Goal: Check status: Check status

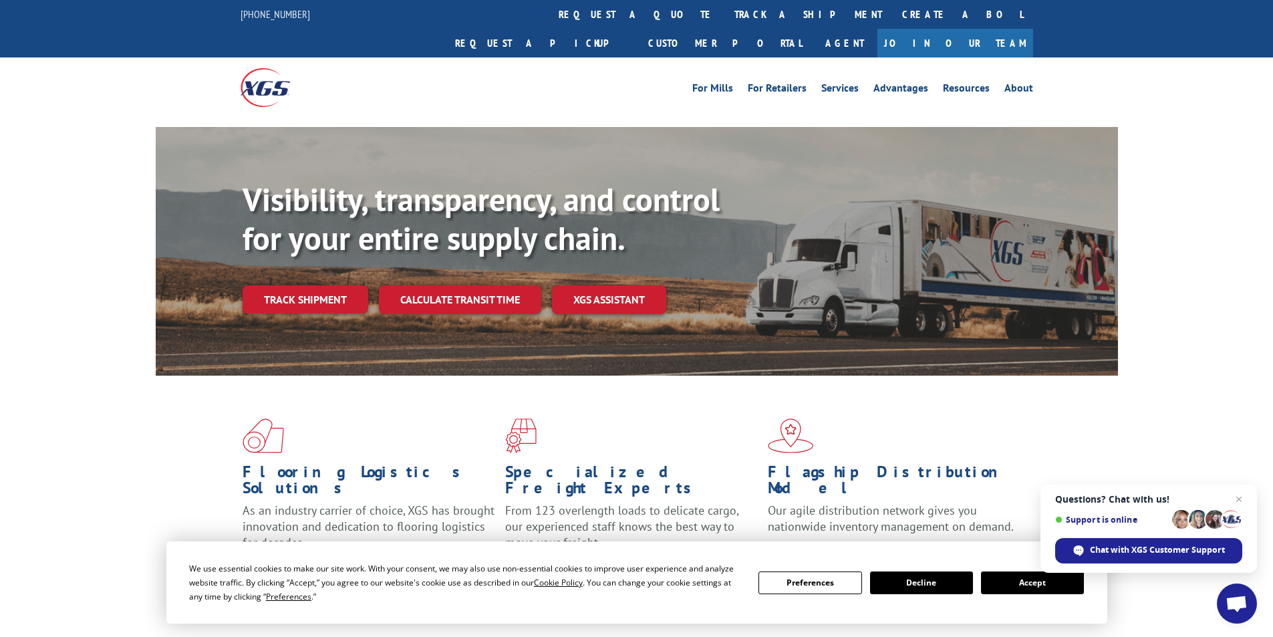
drag, startPoint x: 595, startPoint y: 14, endPoint x: 667, endPoint y: 55, distance: 82.9
click at [725, 14] on link "track a shipment" at bounding box center [809, 14] width 168 height 29
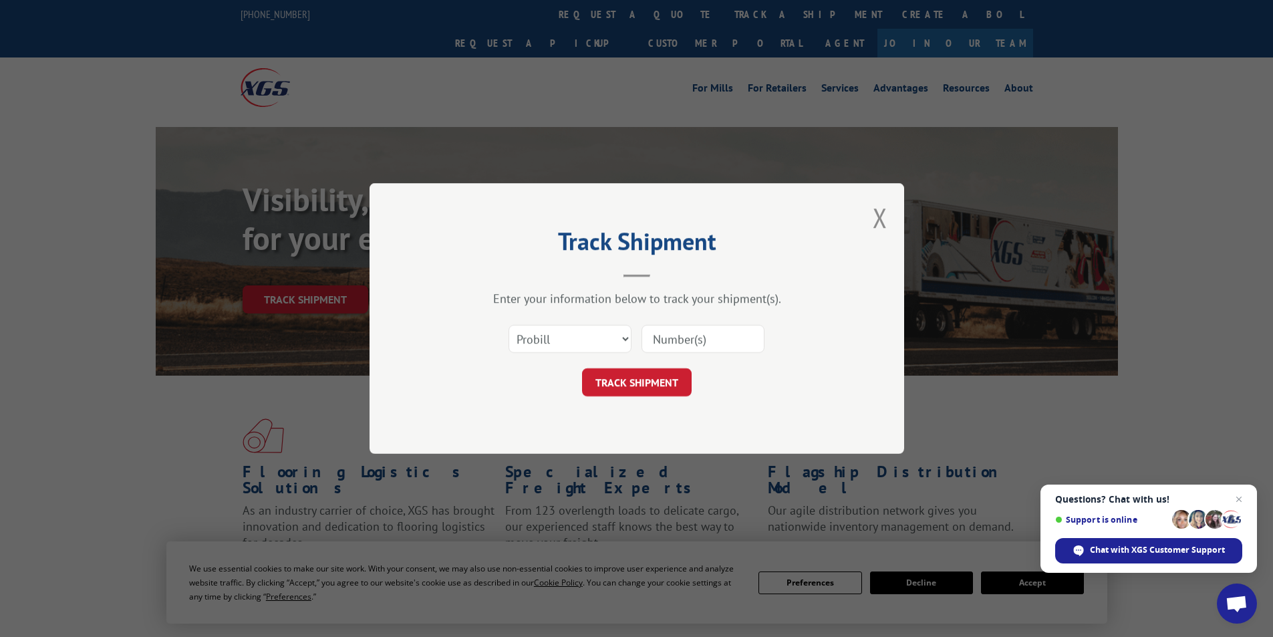
click at [678, 337] on input at bounding box center [703, 339] width 123 height 28
click at [709, 330] on input at bounding box center [703, 339] width 123 height 28
paste input "17095609"
type input "17095609"
click at [642, 378] on button "TRACK SHIPMENT" at bounding box center [637, 382] width 110 height 28
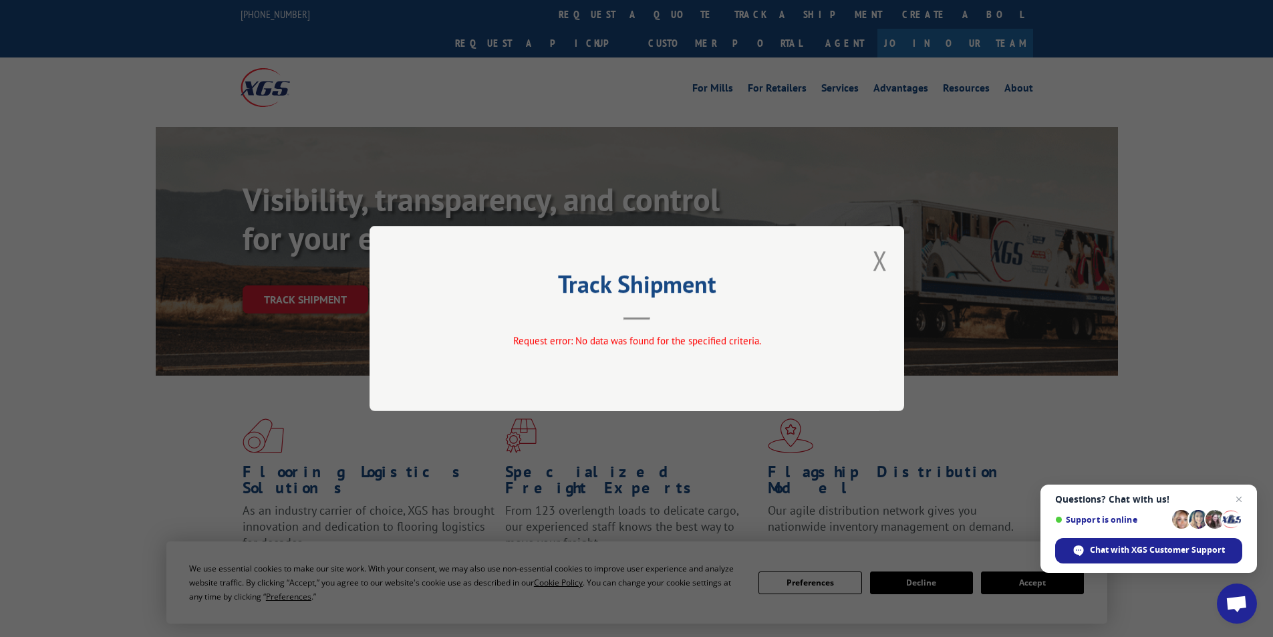
click at [890, 259] on div "Track Shipment Request error: No data was found for the specified criteria." at bounding box center [637, 318] width 535 height 185
click at [883, 261] on button "Close modal" at bounding box center [880, 260] width 15 height 35
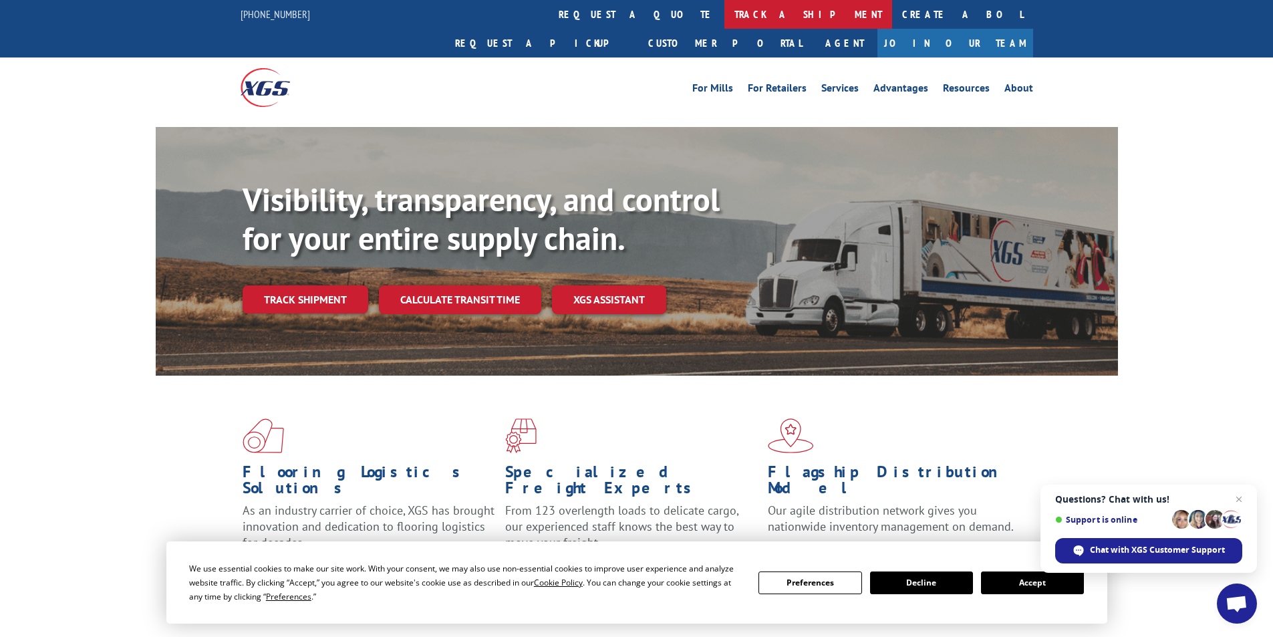
click at [725, 13] on link "track a shipment" at bounding box center [809, 14] width 168 height 29
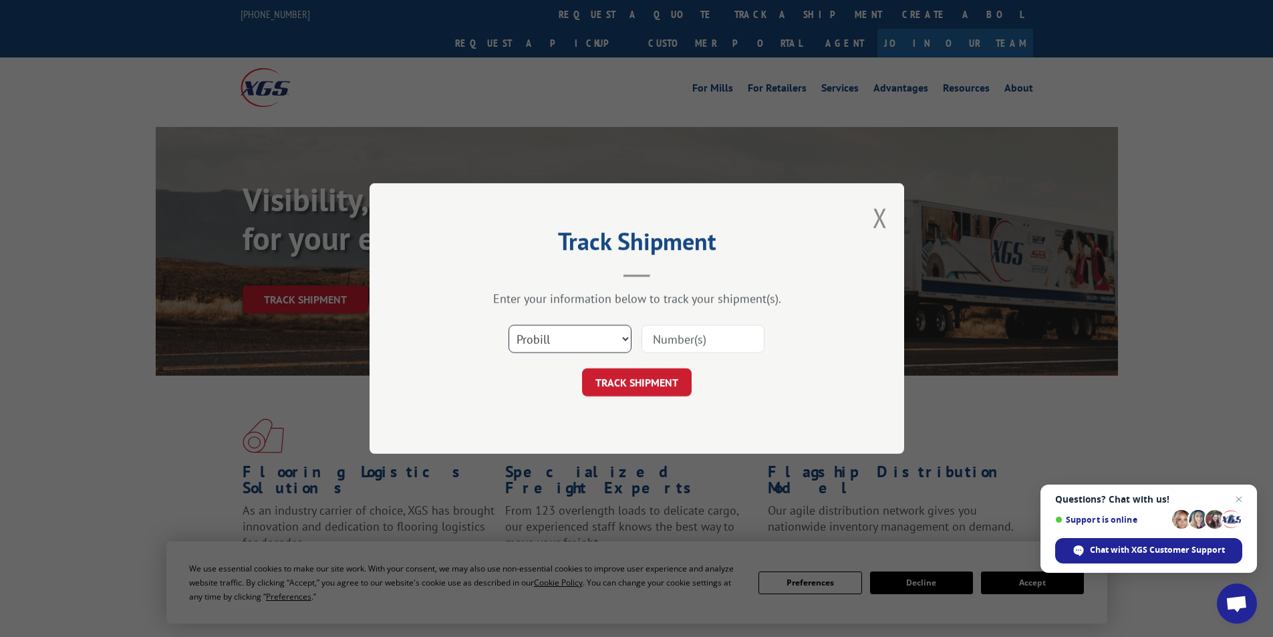
click at [556, 328] on select "Select category... Probill BOL PO" at bounding box center [570, 339] width 123 height 28
select select "bol"
click at [509, 325] on select "Select category... Probill BOL PO" at bounding box center [570, 339] width 123 height 28
click at [666, 336] on input at bounding box center [703, 339] width 123 height 28
paste input "AA04951779"
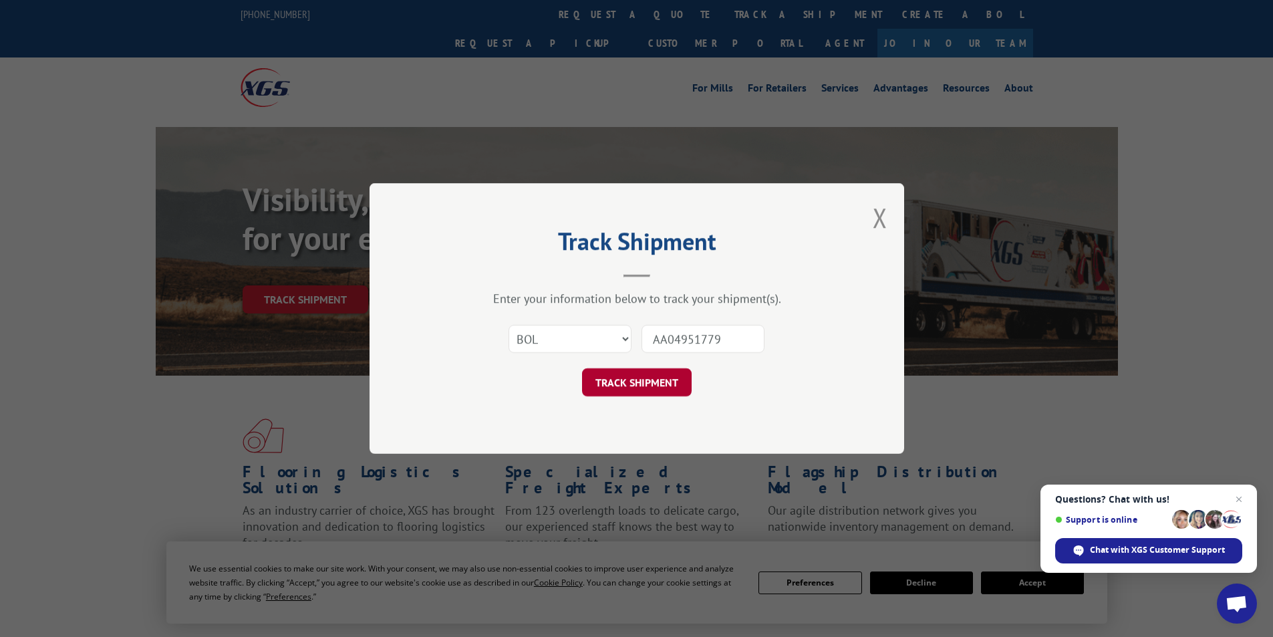
type input "AA04951779"
drag, startPoint x: 637, startPoint y: 376, endPoint x: 617, endPoint y: 388, distance: 23.4
click at [638, 376] on button "TRACK SHIPMENT" at bounding box center [637, 382] width 110 height 28
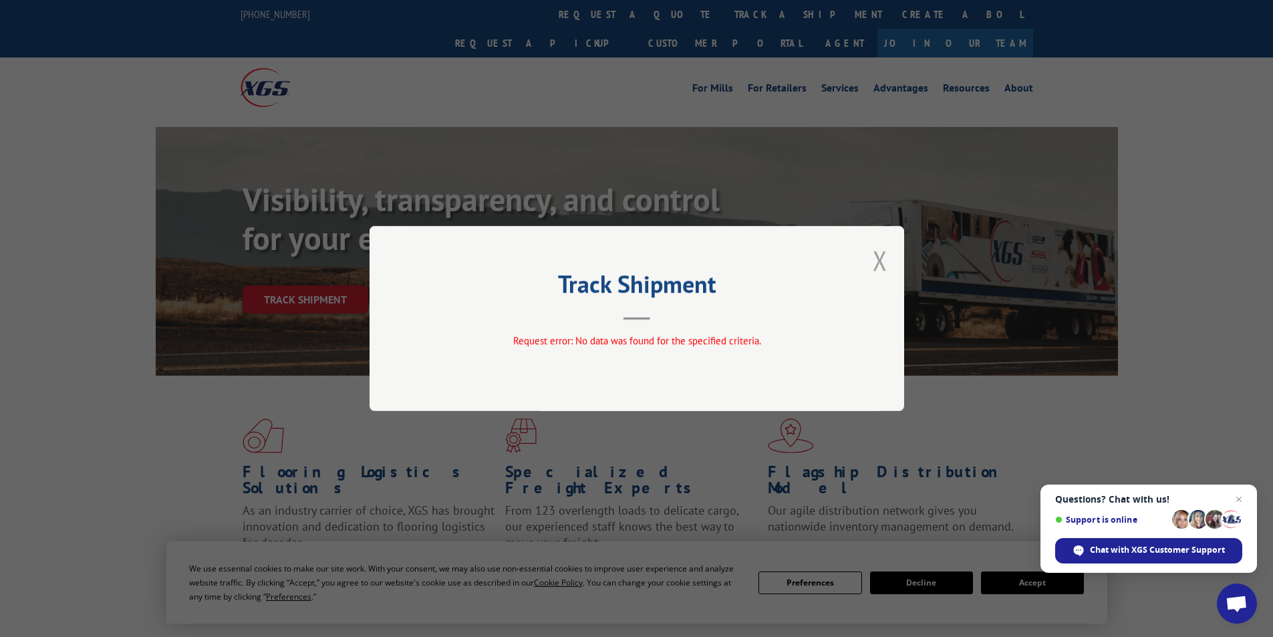
drag, startPoint x: 901, startPoint y: 261, endPoint x: 884, endPoint y: 263, distance: 17.5
click at [894, 261] on div "Track Shipment Request error: No data was found for the specified criteria." at bounding box center [637, 318] width 535 height 185
click at [883, 260] on button "Close modal" at bounding box center [880, 260] width 15 height 35
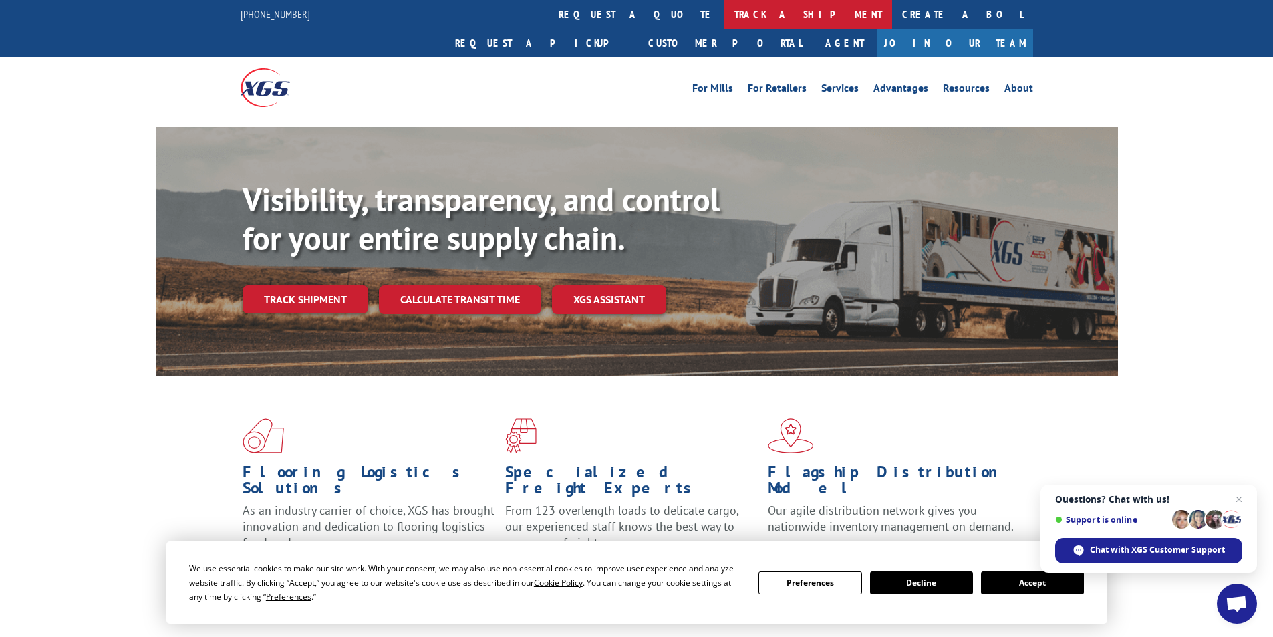
click at [725, 5] on link "track a shipment" at bounding box center [809, 14] width 168 height 29
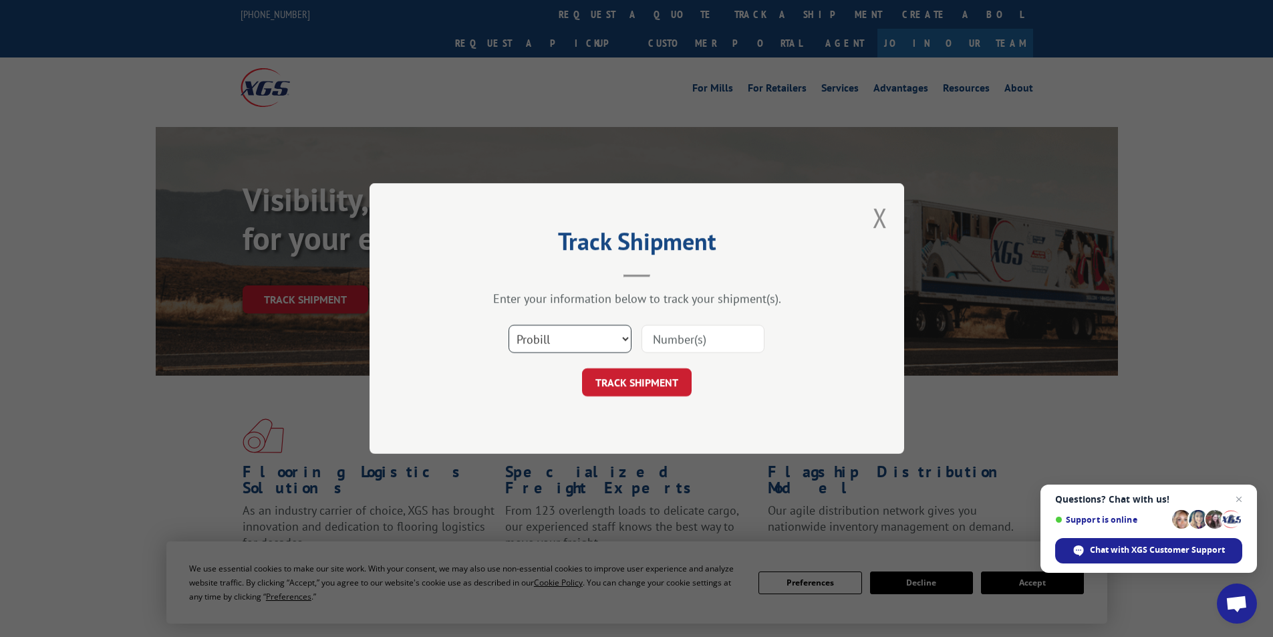
click at [583, 343] on select "Select category... Probill BOL PO" at bounding box center [570, 339] width 123 height 28
select select "po"
click at [509, 325] on select "Select category... Probill BOL PO" at bounding box center [570, 339] width 123 height 28
click at [753, 334] on input at bounding box center [703, 339] width 123 height 28
paste input "27523352"
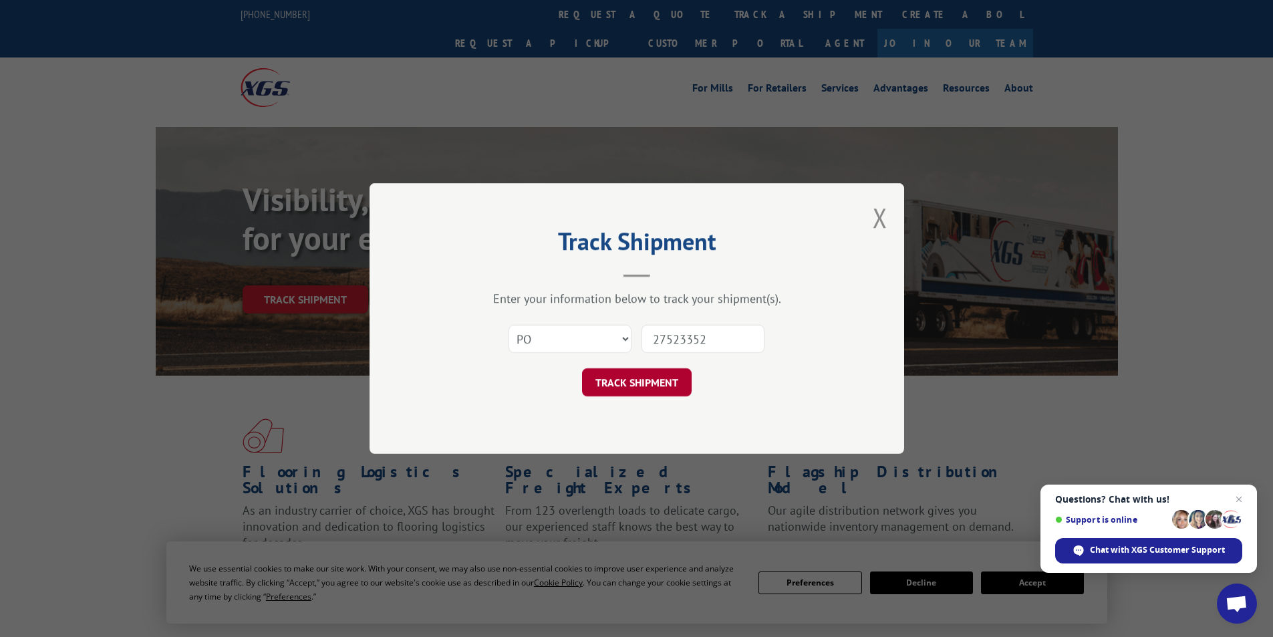
type input "27523352"
click at [637, 372] on button "TRACK SHIPMENT" at bounding box center [637, 382] width 110 height 28
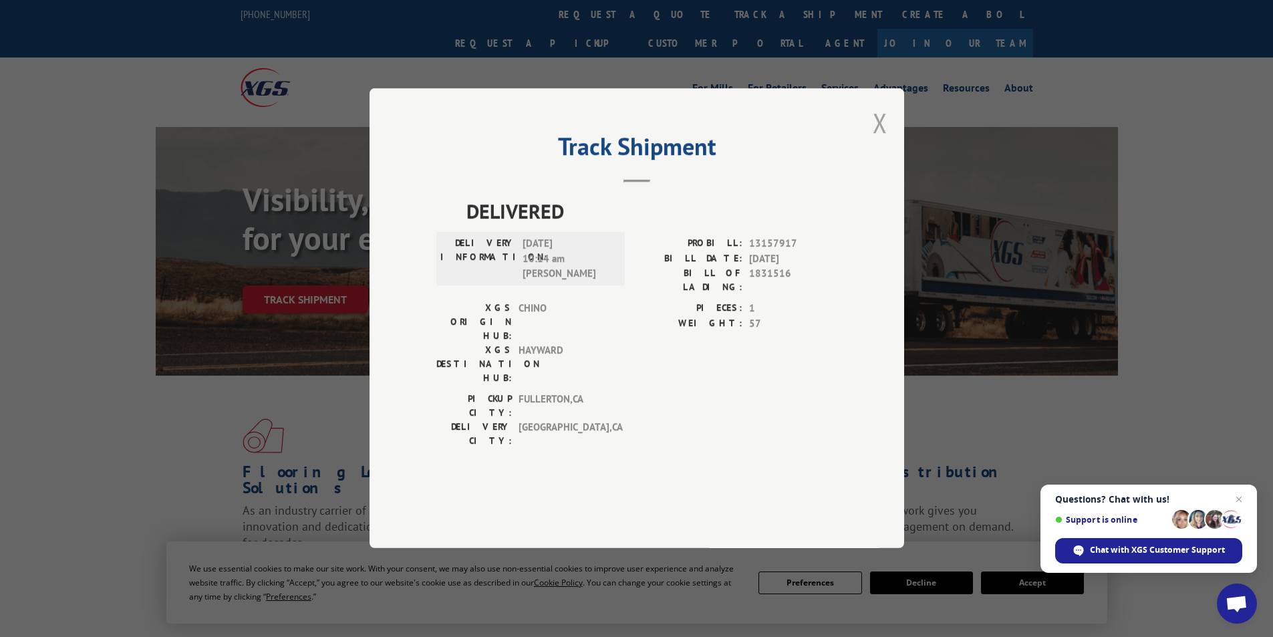
click at [878, 140] on button "Close modal" at bounding box center [880, 122] width 15 height 35
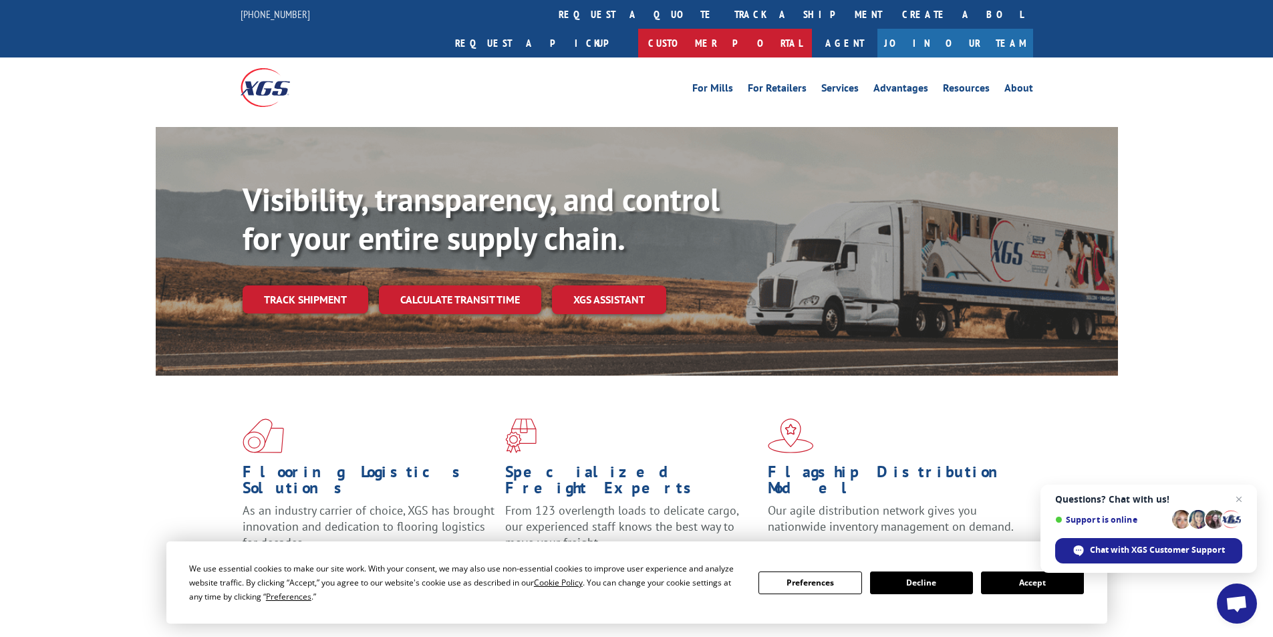
click at [812, 29] on link "Customer Portal" at bounding box center [725, 43] width 174 height 29
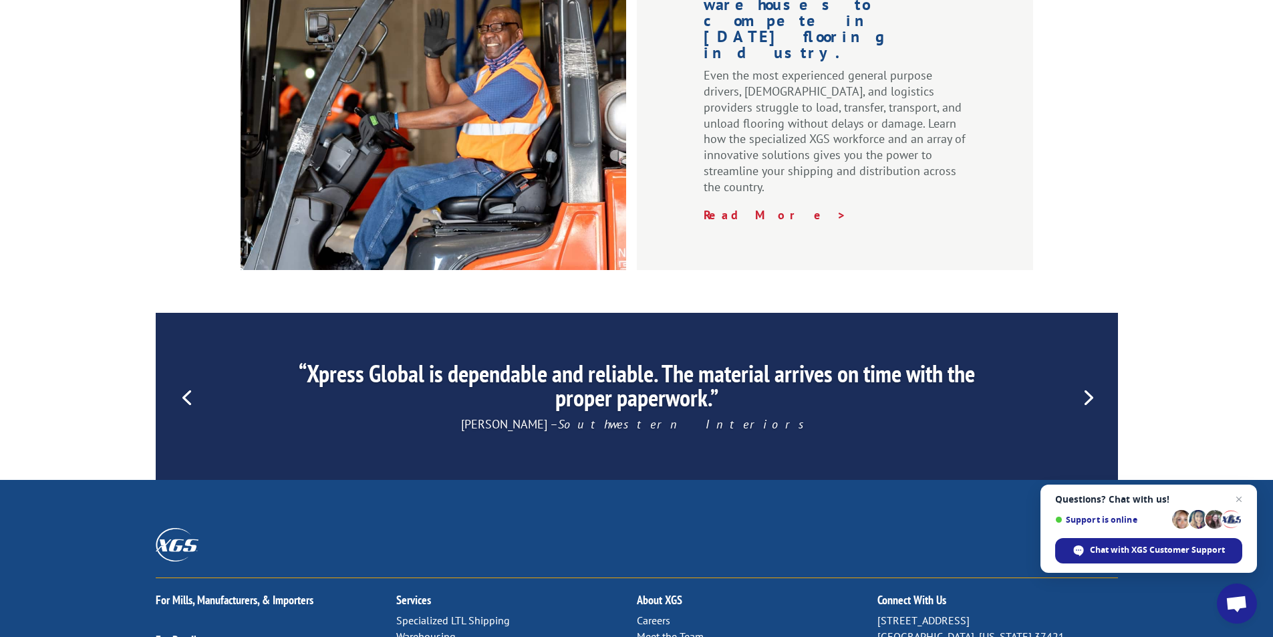
scroll to position [2009, 0]
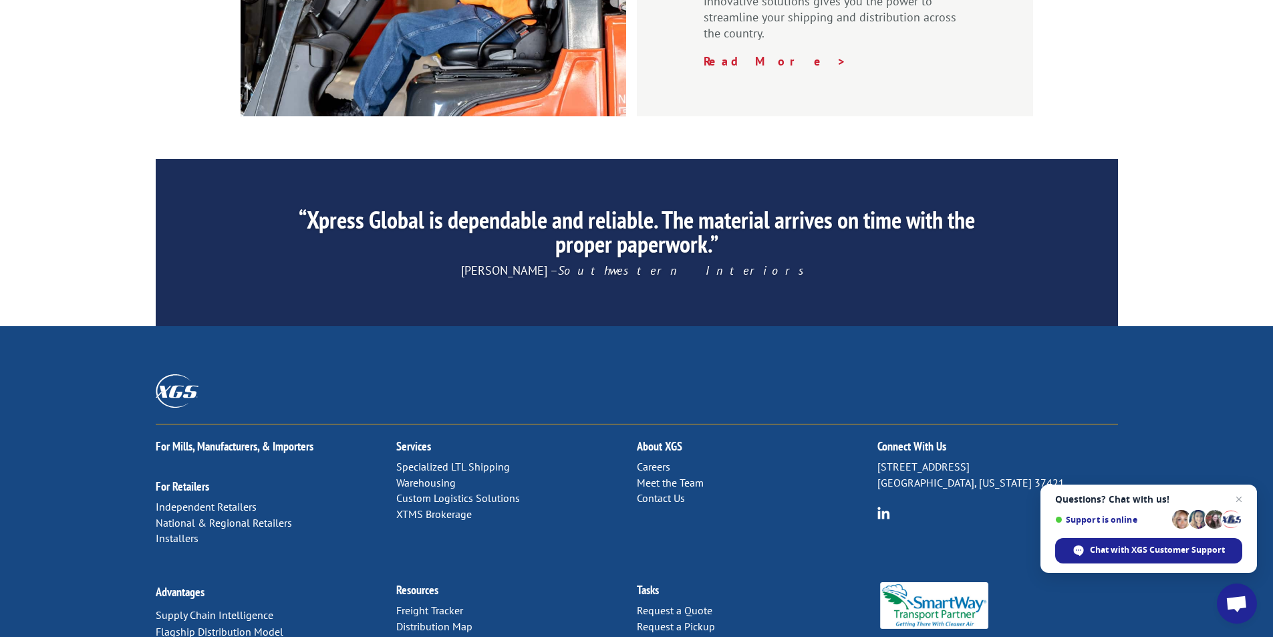
click at [675, 491] on link "Contact Us" at bounding box center [661, 497] width 48 height 13
